Goal: Book appointment/travel/reservation

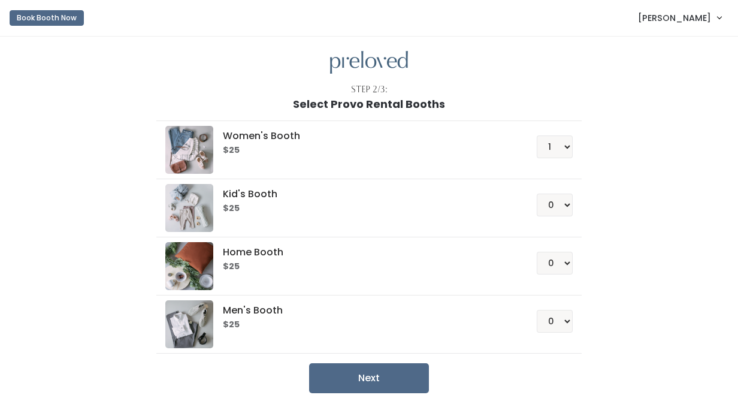
select select "1"
click at [354, 381] on button "Next" at bounding box center [369, 378] width 120 height 30
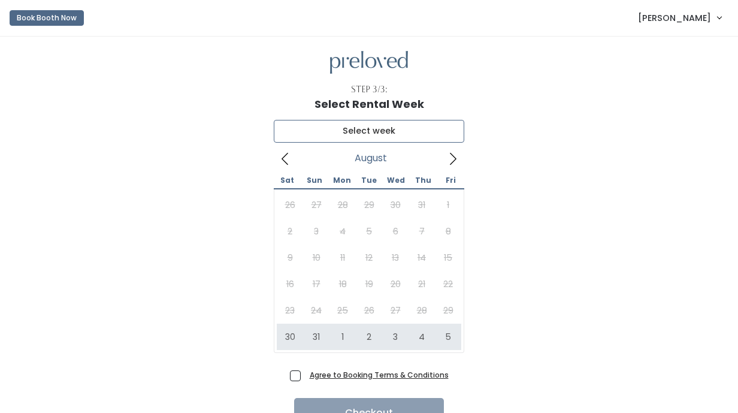
type input "August 30 to September 5"
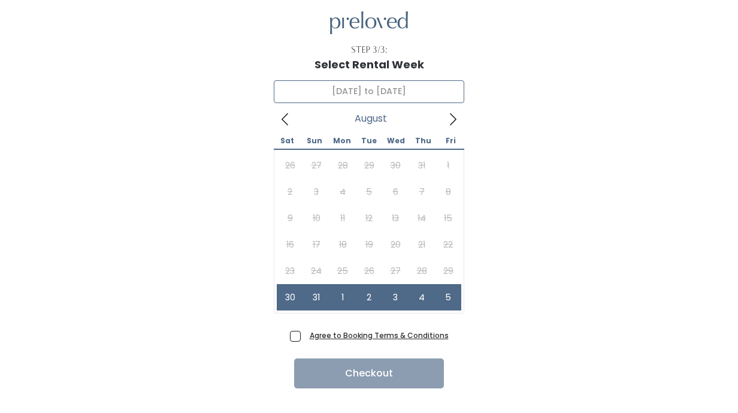
scroll to position [47, 0]
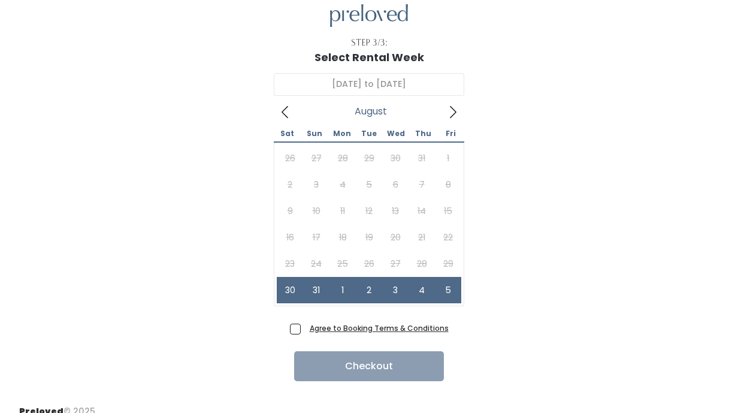
click at [305, 329] on span "Agree to Booking Terms & Conditions" at bounding box center [377, 328] width 144 height 12
click at [305, 329] on input "Agree to Booking Terms & Conditions" at bounding box center [309, 326] width 8 height 8
checkbox input "true"
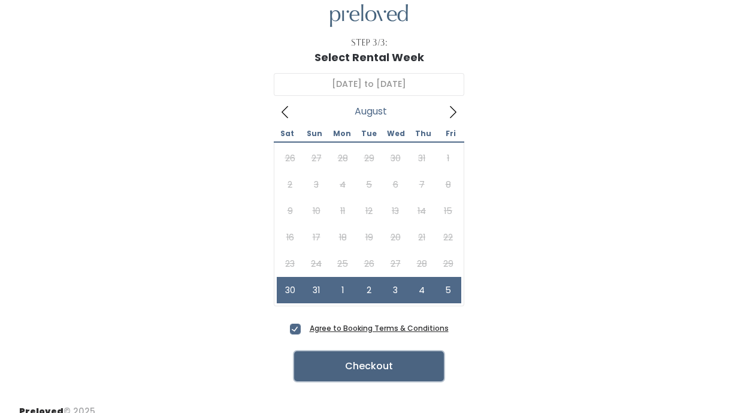
click at [331, 367] on button "Checkout" at bounding box center [369, 366] width 150 height 30
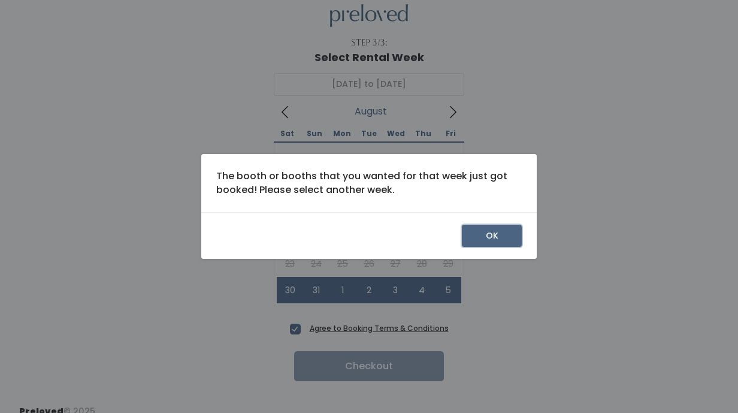
click at [482, 236] on button "OK" at bounding box center [492, 236] width 60 height 23
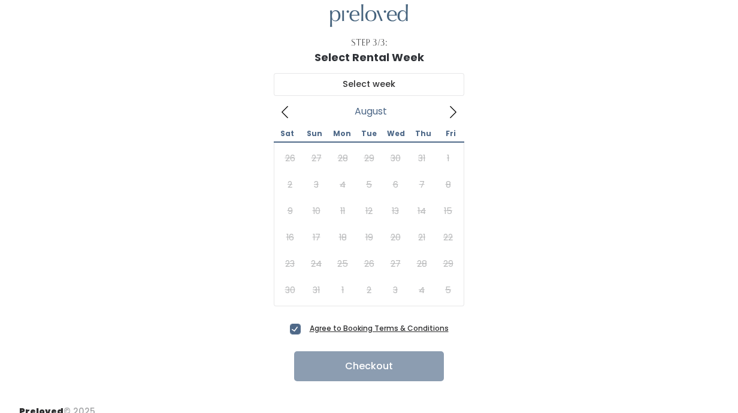
click at [445, 110] on span at bounding box center [453, 111] width 23 height 19
click at [285, 111] on icon at bounding box center [285, 111] width 13 height 13
click at [458, 108] on icon at bounding box center [452, 111] width 13 height 13
